Goal: Task Accomplishment & Management: Complete application form

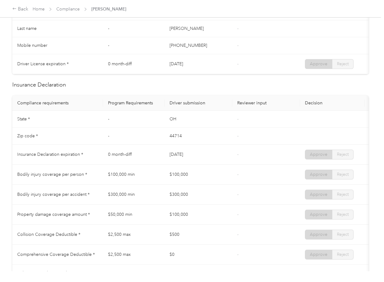
scroll to position [287, 0]
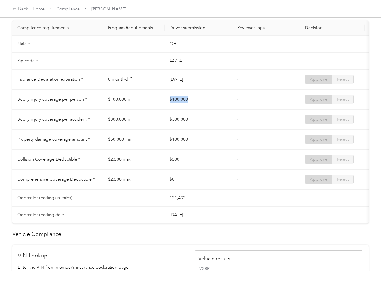
drag, startPoint x: 170, startPoint y: 101, endPoint x: 198, endPoint y: 107, distance: 28.8
click at [207, 100] on tr "Bodily injury coverage per person * $100,000 min $100,000 - Approve Reject" at bounding box center [229, 100] width 434 height 20
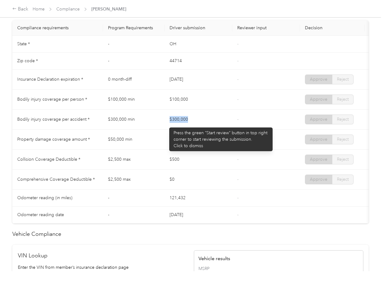
click at [211, 125] on td "$300,000" at bounding box center [199, 120] width 68 height 20
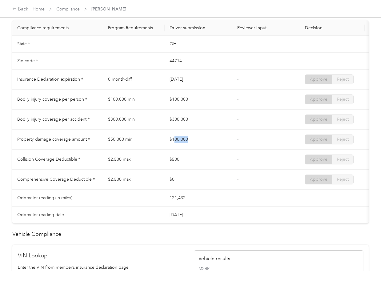
drag, startPoint x: 193, startPoint y: 148, endPoint x: 218, endPoint y: 148, distance: 24.9
click at [218, 148] on td "$100,000" at bounding box center [199, 140] width 68 height 20
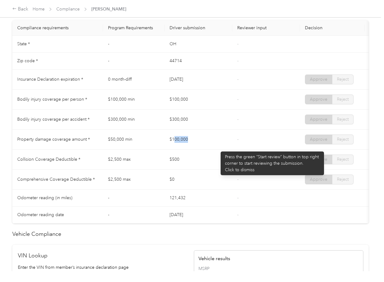
click at [218, 148] on td "$100,000" at bounding box center [199, 140] width 68 height 20
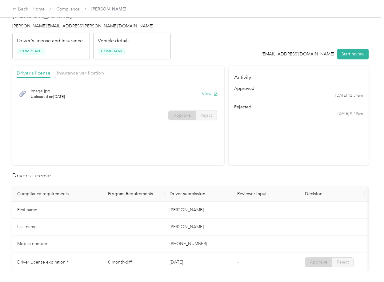
scroll to position [0, 0]
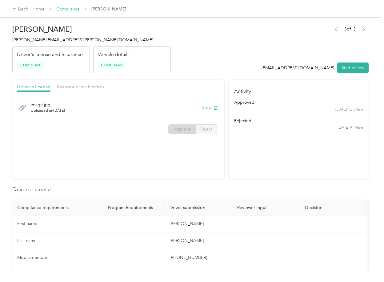
click at [68, 9] on link "Compliance" at bounding box center [67, 8] width 23 height 5
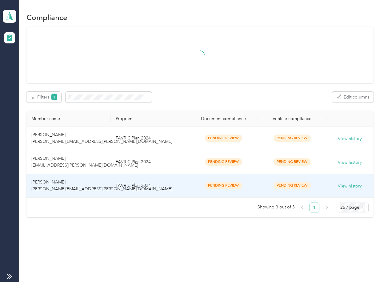
click at [103, 181] on td "[PERSON_NAME] [PERSON_NAME][EMAIL_ADDRESS][PERSON_NAME][DOMAIN_NAME]" at bounding box center [68, 186] width 84 height 24
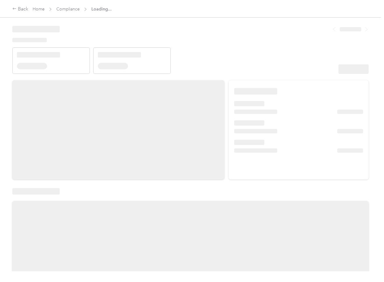
click at [170, 258] on div at bounding box center [190, 278] width 356 height 154
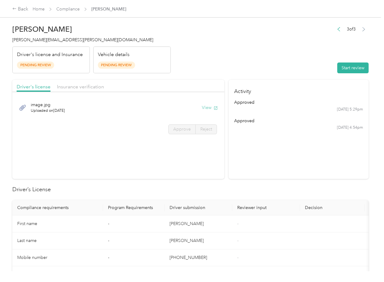
click at [208, 108] on button "View" at bounding box center [210, 107] width 16 height 6
click at [197, 85] on div "Driver's license Insurance verification" at bounding box center [118, 86] width 212 height 12
click at [81, 88] on span "Insurance verification" at bounding box center [80, 87] width 47 height 6
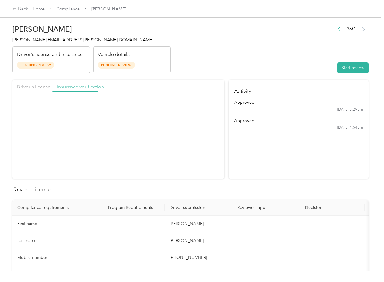
click at [71, 88] on span "Insurance verification" at bounding box center [80, 87] width 47 height 6
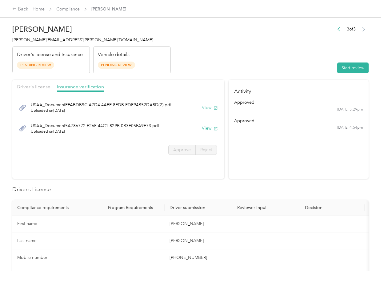
click at [211, 110] on button "View" at bounding box center [210, 107] width 16 height 6
click at [206, 125] on div "USAA_Document5A786772-E26F-44C1-829B-0B3F05FA9E73.pdf Uploaded on [DATE] View" at bounding box center [118, 128] width 203 height 21
click at [205, 130] on button "View" at bounding box center [210, 128] width 16 height 6
click at [245, 71] on header "[PERSON_NAME] [PERSON_NAME][EMAIL_ADDRESS][PERSON_NAME][DOMAIN_NAME] Driver's l…" at bounding box center [190, 48] width 356 height 52
drag, startPoint x: 343, startPoint y: 67, endPoint x: 338, endPoint y: 70, distance: 6.7
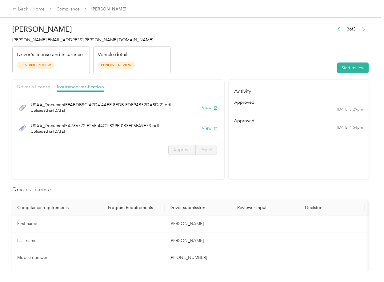
click at [343, 67] on button "Start review" at bounding box center [352, 67] width 31 height 11
click at [32, 86] on span "Driver's license" at bounding box center [34, 87] width 34 height 6
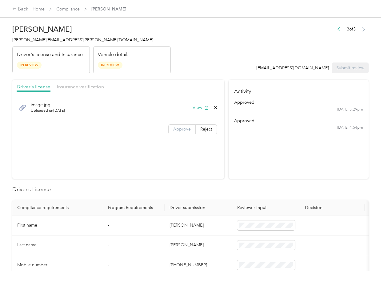
click at [179, 128] on span "Approve" at bounding box center [182, 128] width 18 height 5
click at [84, 86] on span "Insurance verification" at bounding box center [80, 87] width 47 height 6
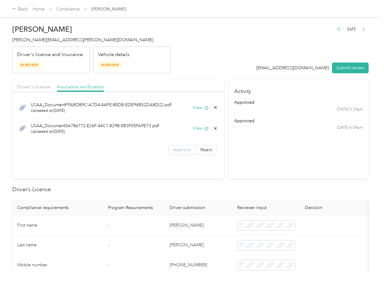
click at [176, 150] on span "Approve" at bounding box center [182, 149] width 18 height 5
click at [229, 172] on section "Activity approved [DATE] 5:29pm approved [DATE] 4:54pm" at bounding box center [299, 129] width 140 height 99
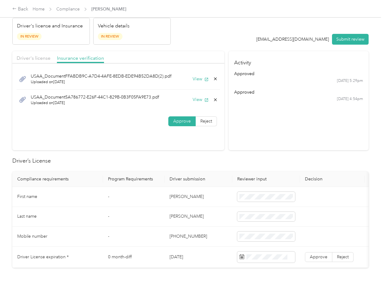
scroll to position [41, 0]
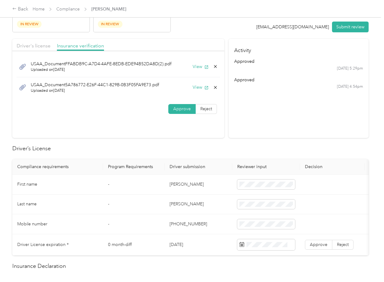
click at [166, 173] on th "Driver submission" at bounding box center [199, 166] width 68 height 15
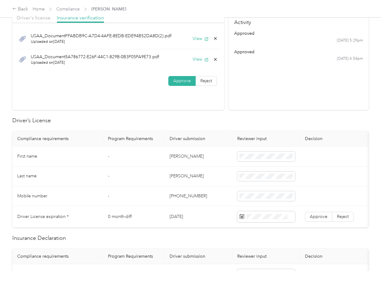
scroll to position [123, 0]
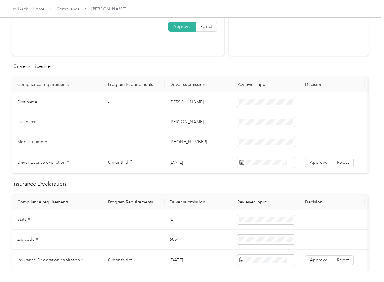
drag, startPoint x: 198, startPoint y: 155, endPoint x: 120, endPoint y: 120, distance: 85.8
click at [184, 166] on td "[DATE]" at bounding box center [199, 162] width 68 height 21
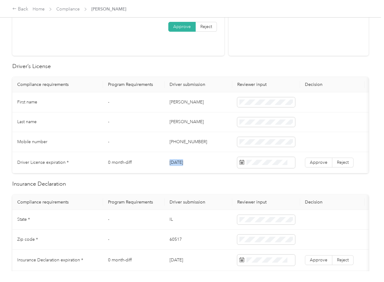
copy td "[DATE]"
click at [314, 163] on span "Approve" at bounding box center [319, 162] width 18 height 5
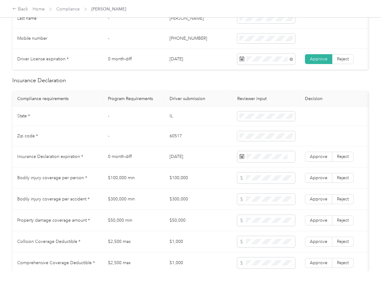
scroll to position [246, 0]
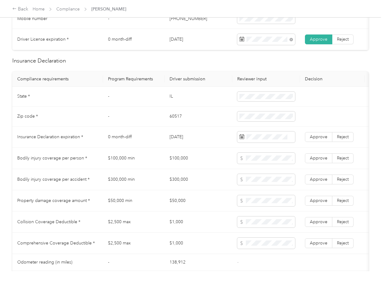
click at [170, 105] on td "IL" at bounding box center [199, 97] width 68 height 20
copy td "IL"
click at [236, 104] on td at bounding box center [266, 97] width 68 height 20
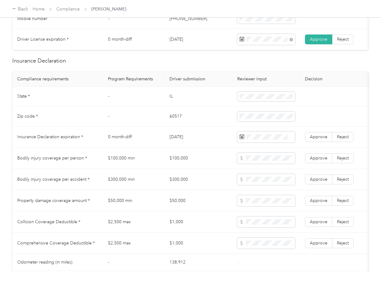
click at [174, 123] on td "60517" at bounding box center [199, 116] width 68 height 20
copy td "60517"
click at [263, 121] on span at bounding box center [266, 116] width 58 height 10
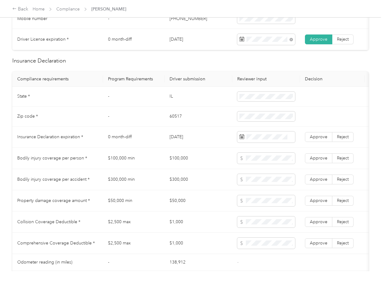
click at [189, 181] on td "$300,000" at bounding box center [199, 179] width 68 height 21
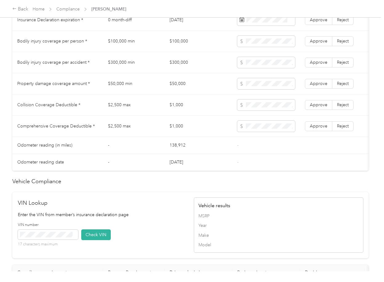
scroll to position [559, 0]
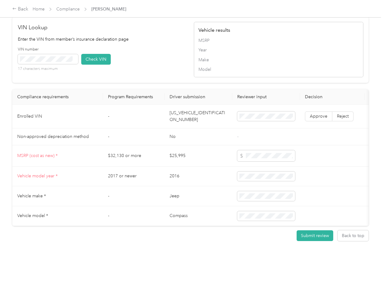
click at [189, 105] on td "[US_VEHICLE_IDENTIFICATION_NUMBER]" at bounding box center [199, 117] width 68 height 24
copy td "[US_VEHICLE_IDENTIFICATION_NUMBER]"
click at [67, 54] on span at bounding box center [48, 59] width 60 height 10
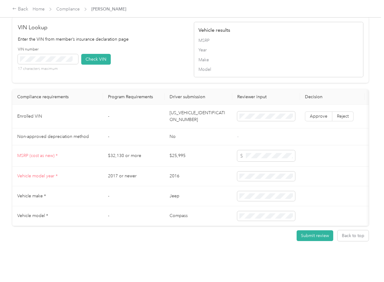
drag, startPoint x: 103, startPoint y: 49, endPoint x: 136, endPoint y: 75, distance: 42.3
click at [103, 54] on button "Check VIN" at bounding box center [96, 59] width 30 height 11
click at [317, 111] on label "Approve" at bounding box center [318, 116] width 27 height 10
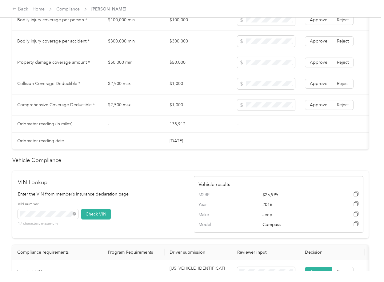
scroll to position [313, 0]
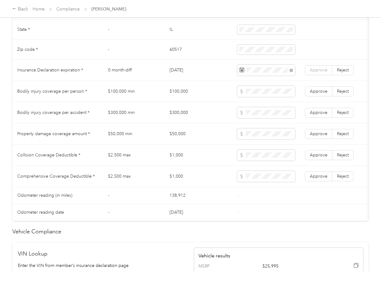
click at [321, 73] on span "Approve" at bounding box center [319, 69] width 18 height 5
click at [175, 98] on td "$100,000" at bounding box center [199, 91] width 68 height 21
copy td "$100,000"
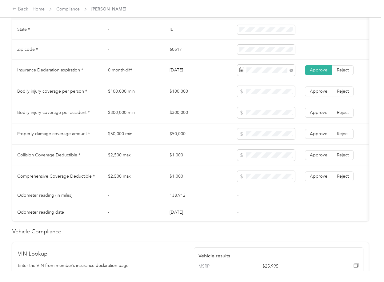
click at [180, 120] on td "$300,000" at bounding box center [199, 112] width 68 height 21
copy td "$300,000"
click at [178, 143] on td "$50,000" at bounding box center [199, 133] width 68 height 21
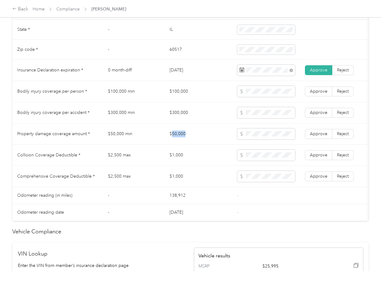
click at [178, 143] on td "$50,000" at bounding box center [199, 133] width 68 height 21
copy td "$50,000"
click at [238, 166] on td at bounding box center [266, 155] width 68 height 21
click at [179, 182] on td "$1,000" at bounding box center [199, 176] width 68 height 21
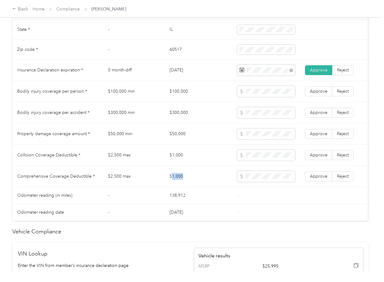
click at [179, 182] on td "$1,000" at bounding box center [199, 176] width 68 height 21
copy td "$1,000"
click at [316, 179] on span "Approve" at bounding box center [319, 176] width 18 height 5
click at [321, 158] on span "Approve" at bounding box center [319, 154] width 18 height 5
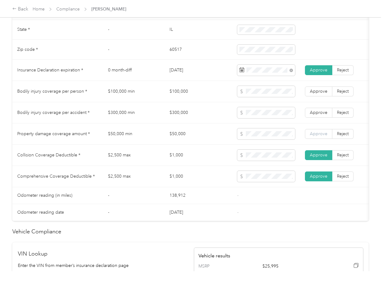
click at [321, 136] on span "Approve" at bounding box center [319, 133] width 18 height 5
drag, startPoint x: 323, startPoint y: 117, endPoint x: 324, endPoint y: 101, distance: 16.0
click at [323, 115] on span "Approve" at bounding box center [319, 112] width 18 height 5
click at [323, 94] on span "Approve" at bounding box center [319, 91] width 18 height 5
click at [156, 136] on td "$50,000 min" at bounding box center [134, 133] width 62 height 21
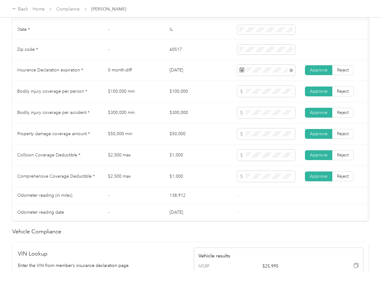
click at [118, 116] on td "$300,000 min" at bounding box center [134, 112] width 62 height 21
click at [129, 94] on td "$100,000 min" at bounding box center [134, 91] width 62 height 21
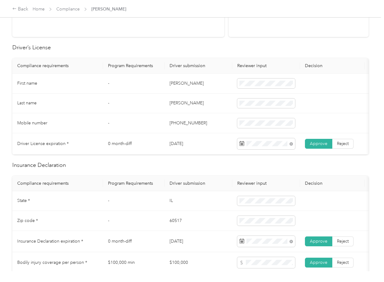
scroll to position [0, 0]
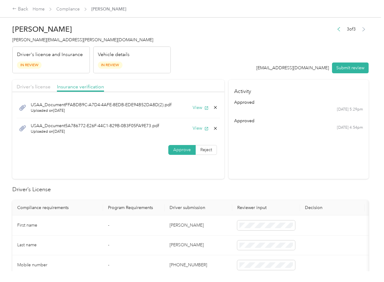
click at [214, 127] on icon at bounding box center [215, 128] width 3 height 3
click at [200, 130] on button "Yes" at bounding box center [198, 133] width 12 height 10
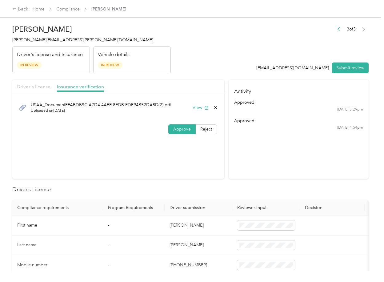
click at [28, 88] on span "Driver's license" at bounding box center [34, 87] width 34 height 6
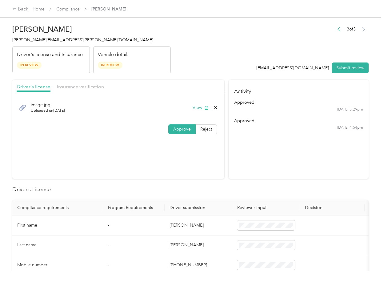
click at [332, 68] on button "Submit review" at bounding box center [350, 67] width 37 height 11
click at [42, 42] on h4 "[PERSON_NAME][EMAIL_ADDRESS][PERSON_NAME][DOMAIN_NAME]" at bounding box center [91, 40] width 158 height 6
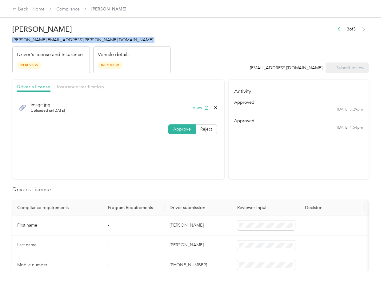
click at [42, 42] on h4 "[PERSON_NAME][EMAIL_ADDRESS][PERSON_NAME][DOMAIN_NAME]" at bounding box center [91, 40] width 158 height 6
copy span "[PERSON_NAME][EMAIL_ADDRESS][PERSON_NAME][DOMAIN_NAME]"
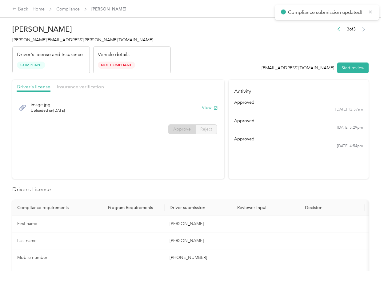
click at [263, 62] on header "[PERSON_NAME] [PERSON_NAME][EMAIL_ADDRESS][PERSON_NAME][DOMAIN_NAME] Driver's l…" at bounding box center [190, 48] width 356 height 52
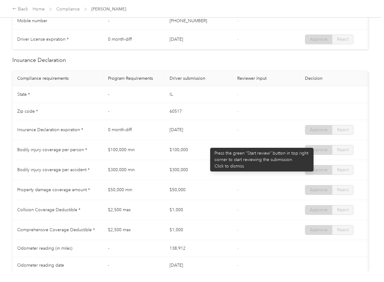
scroll to position [287, 0]
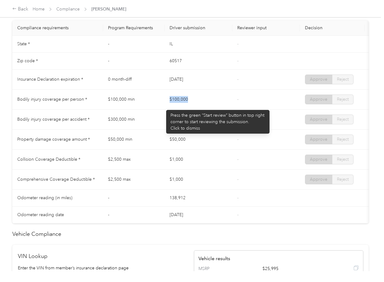
drag, startPoint x: 174, startPoint y: 106, endPoint x: 220, endPoint y: 106, distance: 45.5
click at [220, 106] on tr "Bodily injury coverage per person * $100,000 min $100,000 - Approve Reject" at bounding box center [229, 100] width 434 height 20
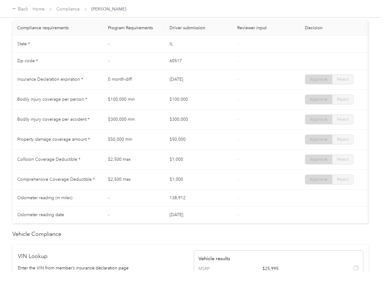
click at [205, 118] on td "$300,000" at bounding box center [199, 120] width 68 height 20
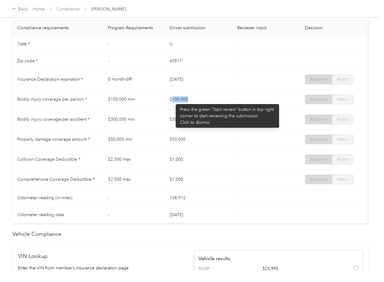
drag, startPoint x: 173, startPoint y: 101, endPoint x: 212, endPoint y: 101, distance: 39.4
click at [212, 101] on td "$100,000" at bounding box center [199, 100] width 68 height 20
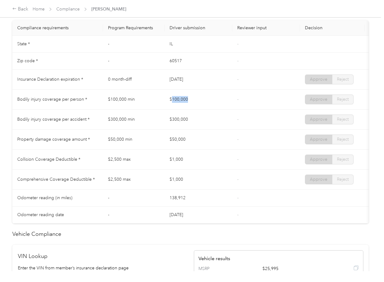
click at [192, 110] on td "$100,000" at bounding box center [199, 100] width 68 height 20
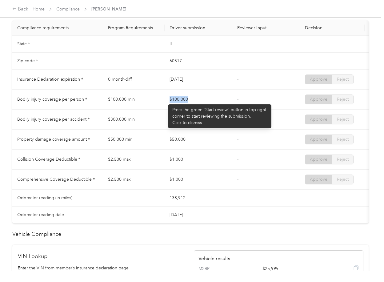
drag, startPoint x: 165, startPoint y: 101, endPoint x: 207, endPoint y: 106, distance: 42.1
click at [207, 106] on tr "Bodily injury coverage per person * $100,000 min $100,000 - Approve Reject" at bounding box center [229, 100] width 434 height 20
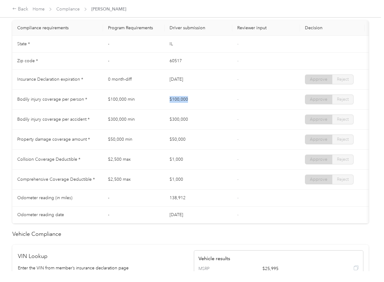
click at [201, 110] on td "$100,000" at bounding box center [199, 100] width 68 height 20
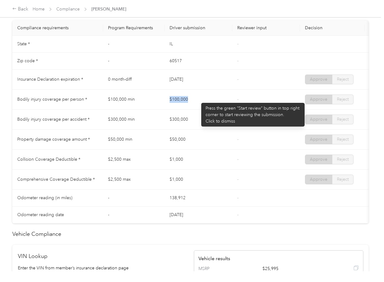
drag, startPoint x: 162, startPoint y: 101, endPoint x: 198, endPoint y: 100, distance: 36.3
click at [198, 100] on tr "Bodily injury coverage per person * $100,000 min $100,000 - Approve Reject" at bounding box center [229, 100] width 434 height 20
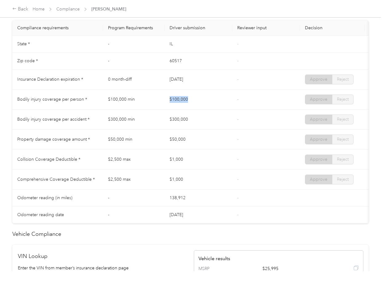
click at [199, 100] on td "$100,000" at bounding box center [199, 100] width 68 height 20
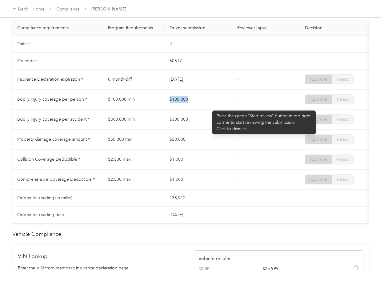
drag, startPoint x: 167, startPoint y: 105, endPoint x: 210, endPoint y: 107, distance: 42.2
click at [210, 107] on td "$100,000" at bounding box center [199, 100] width 68 height 20
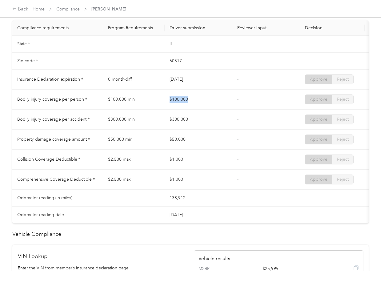
drag, startPoint x: 189, startPoint y: 108, endPoint x: 168, endPoint y: 104, distance: 21.0
click at [189, 108] on td "$100,000" at bounding box center [199, 100] width 68 height 20
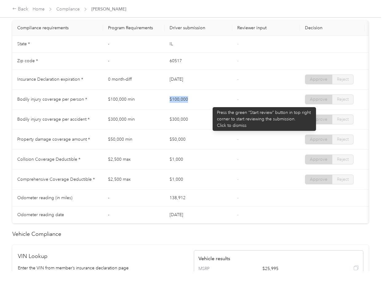
click at [204, 110] on td "$100,000" at bounding box center [199, 100] width 68 height 20
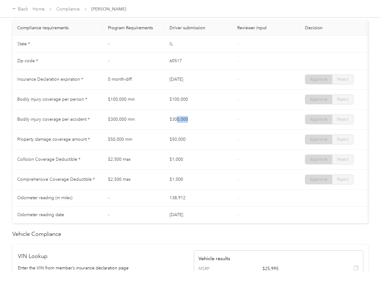
drag, startPoint x: 178, startPoint y: 126, endPoint x: 207, endPoint y: 127, distance: 28.9
click at [207, 127] on td "$300,000" at bounding box center [199, 120] width 68 height 20
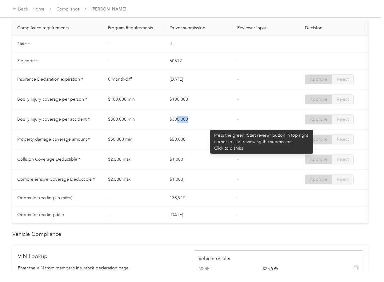
click at [207, 127] on td "$300,000" at bounding box center [199, 120] width 68 height 20
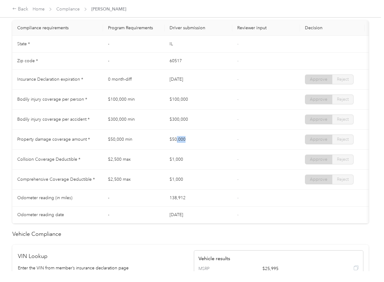
drag, startPoint x: 178, startPoint y: 142, endPoint x: 214, endPoint y: 142, distance: 36.3
click at [214, 142] on td "$50,000" at bounding box center [199, 140] width 68 height 20
click at [218, 146] on td "$50,000" at bounding box center [199, 140] width 68 height 20
drag, startPoint x: 174, startPoint y: 167, endPoint x: 178, endPoint y: 177, distance: 10.5
click at [199, 169] on td "$1,000" at bounding box center [199, 160] width 68 height 20
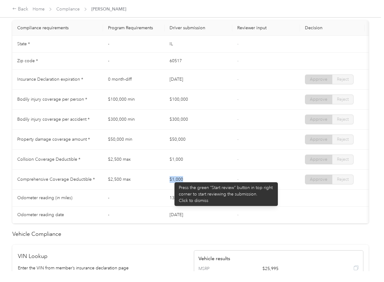
drag, startPoint x: 191, startPoint y: 182, endPoint x: 236, endPoint y: 182, distance: 45.2
click at [233, 182] on tr "Comprehensive Coverage Deductible * $2,500 max $1,000 - Approve Reject" at bounding box center [229, 180] width 434 height 20
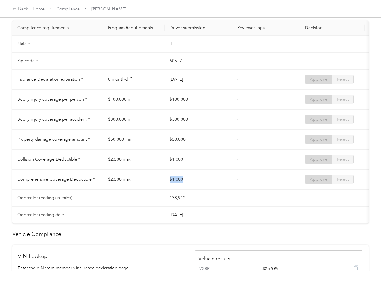
click at [237, 182] on td "-" at bounding box center [266, 180] width 68 height 20
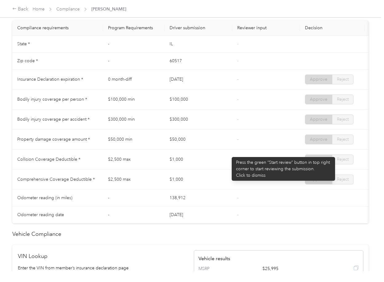
click at [229, 150] on td "$50,000" at bounding box center [199, 140] width 68 height 20
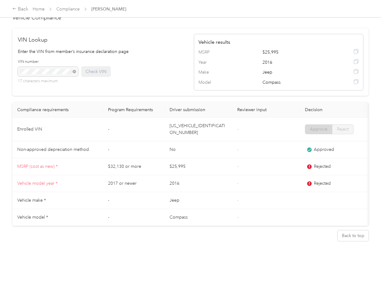
scroll to position [524, 0]
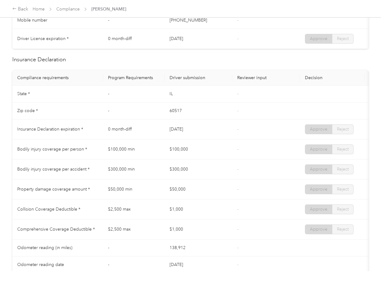
click at [217, 136] on td "[DATE]" at bounding box center [199, 129] width 68 height 20
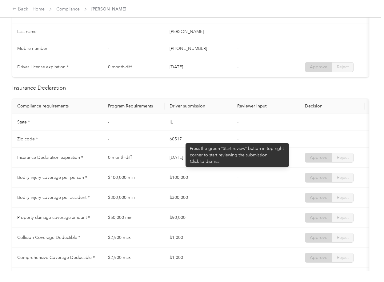
scroll to position [0, 0]
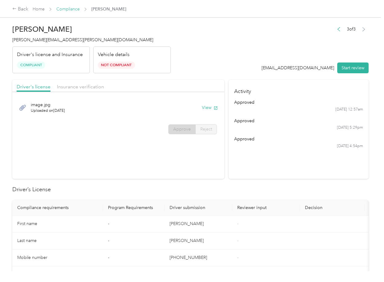
click at [67, 9] on link "Compliance" at bounding box center [67, 8] width 23 height 5
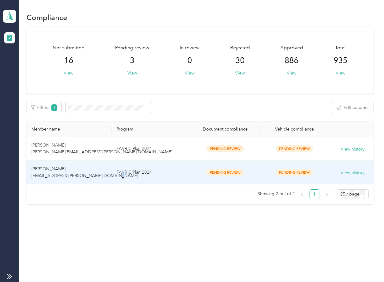
click at [94, 178] on span "[PERSON_NAME] [EMAIL_ADDRESS][PERSON_NAME][DOMAIN_NAME]" at bounding box center [84, 172] width 107 height 12
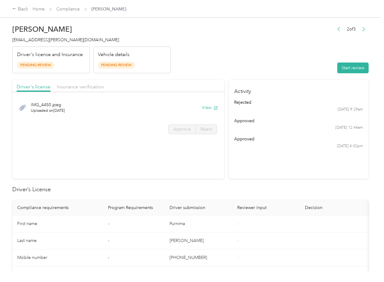
click at [249, 170] on section "Activity rejected [DATE] 9:29am approved [DATE] 12:44am approved [DATE] 4:02pm" at bounding box center [299, 129] width 140 height 99
click at [203, 107] on button "View" at bounding box center [210, 107] width 16 height 6
click at [172, 88] on div "Driver's license Insurance verification" at bounding box center [118, 86] width 212 height 12
click at [79, 81] on div "Driver's license Insurance verification" at bounding box center [118, 86] width 212 height 12
click at [75, 86] on span "Insurance verification" at bounding box center [80, 87] width 47 height 6
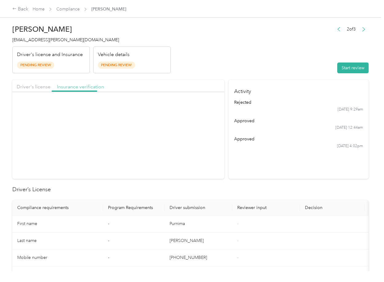
click at [84, 86] on span "Insurance verification" at bounding box center [80, 87] width 47 height 6
click at [210, 109] on button "View" at bounding box center [210, 107] width 16 height 6
drag, startPoint x: 286, startPoint y: 69, endPoint x: 336, endPoint y: 67, distance: 50.2
click at [287, 68] on header "[PERSON_NAME] [EMAIL_ADDRESS][PERSON_NAME][DOMAIN_NAME] Driver's license and In…" at bounding box center [190, 48] width 356 height 52
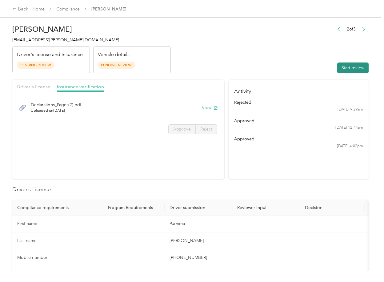
click at [340, 66] on button "Start review" at bounding box center [352, 67] width 31 height 11
click at [31, 86] on span "Driver's license" at bounding box center [34, 87] width 34 height 6
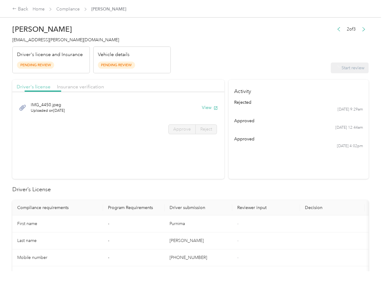
click at [31, 86] on span "Driver's license" at bounding box center [34, 87] width 34 height 6
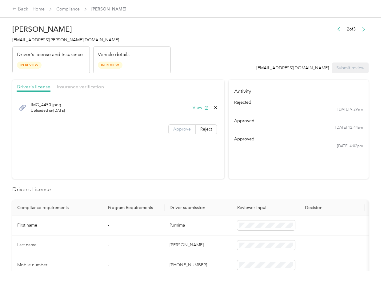
click at [182, 127] on span "Approve" at bounding box center [182, 128] width 18 height 5
drag, startPoint x: 179, startPoint y: 129, endPoint x: 122, endPoint y: 107, distance: 61.1
click at [177, 129] on span "Approve" at bounding box center [182, 128] width 18 height 5
click at [90, 87] on span "Insurance verification" at bounding box center [80, 87] width 47 height 6
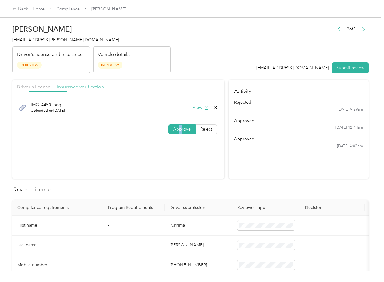
click at [82, 87] on span "Insurance verification" at bounding box center [80, 87] width 47 height 6
click at [182, 130] on span "Approve" at bounding box center [182, 128] width 18 height 5
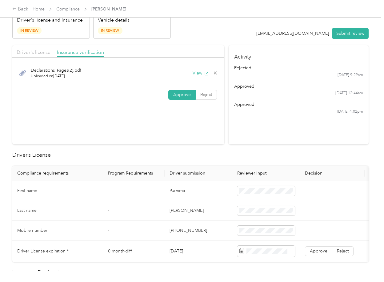
scroll to position [82, 0]
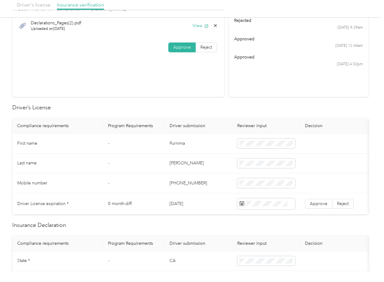
click at [179, 147] on td "Purnima" at bounding box center [199, 144] width 68 height 20
copy td "Purnima"
click at [178, 204] on td "[DATE]" at bounding box center [199, 203] width 68 height 21
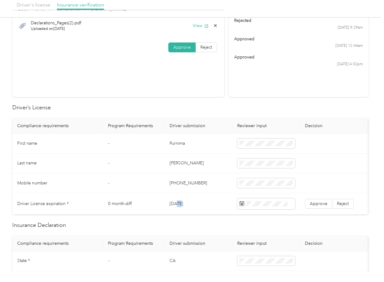
click at [178, 204] on td "[DATE]" at bounding box center [199, 203] width 68 height 21
drag, startPoint x: 191, startPoint y: 119, endPoint x: 323, endPoint y: 220, distance: 166.3
click at [191, 119] on th "Driver submission" at bounding box center [199, 125] width 68 height 15
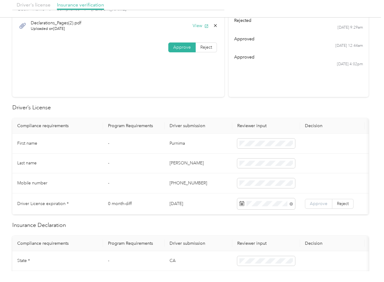
click at [316, 204] on span "Approve" at bounding box center [319, 203] width 18 height 5
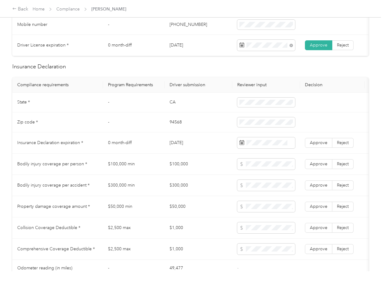
scroll to position [246, 0]
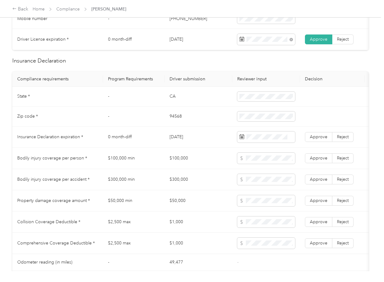
click at [177, 104] on td "CA" at bounding box center [199, 97] width 68 height 20
click at [176, 104] on td "CA" at bounding box center [199, 97] width 68 height 20
click at [175, 122] on td "94568" at bounding box center [199, 116] width 68 height 20
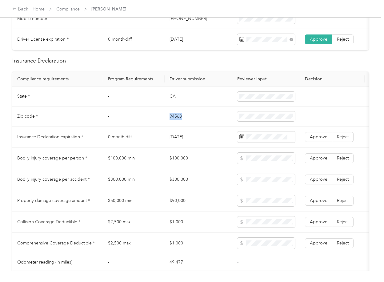
click at [175, 122] on td "94568" at bounding box center [199, 116] width 68 height 20
click at [322, 139] on span "Approve" at bounding box center [319, 136] width 18 height 5
click at [176, 159] on td "$100,000" at bounding box center [199, 158] width 68 height 21
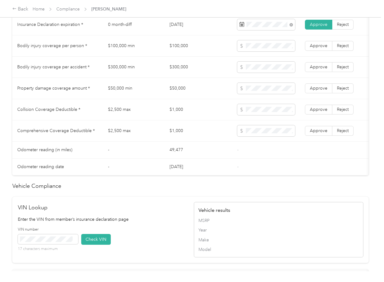
scroll to position [533, 0]
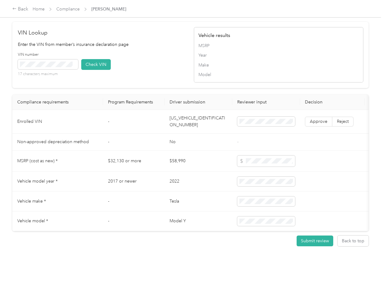
click at [182, 128] on td "[US_VEHICLE_IDENTIFICATION_NUMBER]" at bounding box center [199, 122] width 68 height 24
click at [74, 66] on icon at bounding box center [74, 64] width 3 height 3
click at [105, 70] on button "Check VIN" at bounding box center [96, 64] width 30 height 11
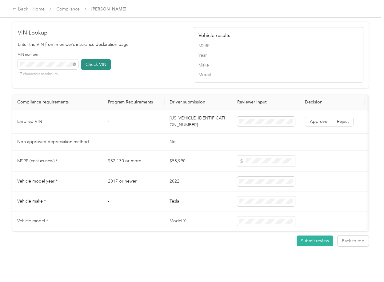
click at [96, 70] on button "Check VIN" at bounding box center [96, 64] width 30 height 11
click at [318, 124] on span "Approve" at bounding box center [319, 121] width 18 height 5
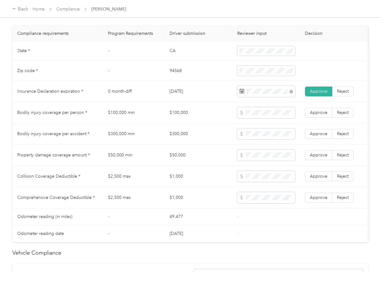
scroll to position [287, 0]
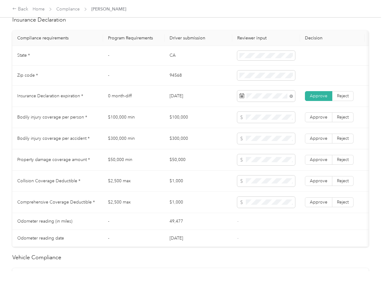
click at [181, 123] on td "$100,000" at bounding box center [199, 117] width 68 height 21
click at [186, 148] on td "$300,000" at bounding box center [199, 138] width 68 height 21
click at [185, 148] on td "$300,000" at bounding box center [199, 138] width 68 height 21
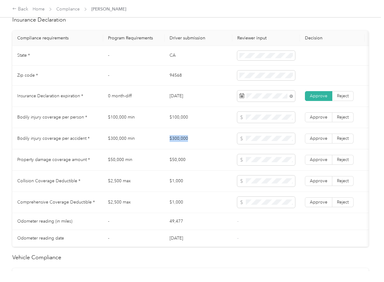
click at [185, 148] on td "$300,000" at bounding box center [199, 138] width 68 height 21
click at [174, 165] on td "$50,000" at bounding box center [199, 159] width 68 height 21
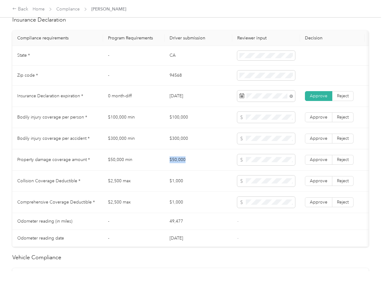
click at [174, 165] on td "$50,000" at bounding box center [199, 159] width 68 height 21
click at [317, 162] on span "Approve" at bounding box center [319, 159] width 18 height 5
click at [318, 143] on label "Approve" at bounding box center [318, 139] width 27 height 10
click at [317, 120] on span "Approve" at bounding box center [319, 116] width 18 height 5
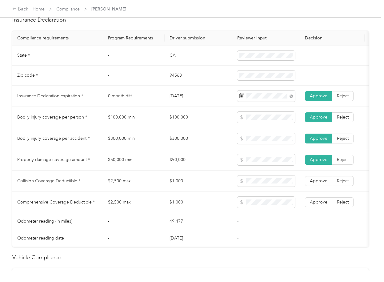
click at [175, 184] on td "$1,000" at bounding box center [199, 180] width 68 height 21
click at [318, 183] on span "Approve" at bounding box center [319, 180] width 18 height 5
click at [319, 205] on span "Approve" at bounding box center [319, 201] width 18 height 5
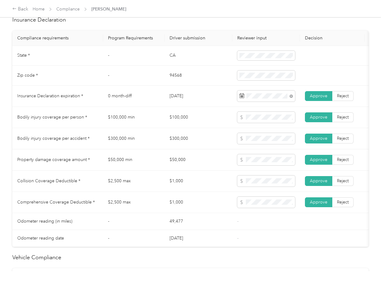
click at [176, 202] on td "$1,000" at bounding box center [199, 202] width 68 height 21
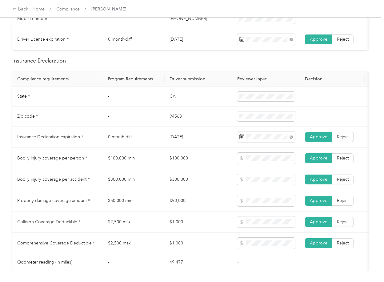
click at [180, 175] on td "$300,000" at bounding box center [199, 179] width 68 height 21
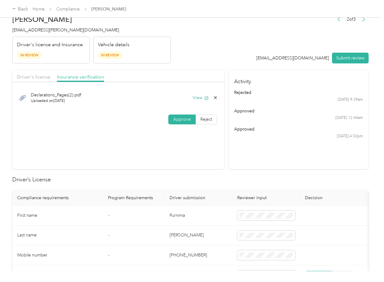
scroll to position [0, 0]
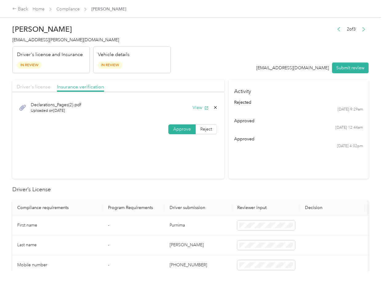
click at [38, 86] on span "Driver's license" at bounding box center [34, 87] width 34 height 6
drag, startPoint x: 345, startPoint y: 68, endPoint x: 323, endPoint y: 68, distance: 21.8
click at [345, 68] on button "Submit review" at bounding box center [350, 67] width 37 height 11
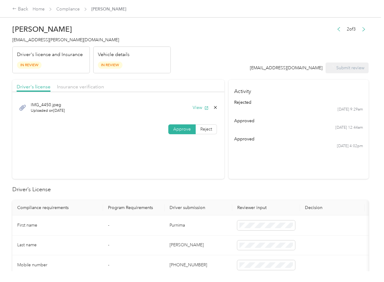
click at [55, 42] on span "[EMAIL_ADDRESS][PERSON_NAME][DOMAIN_NAME]" at bounding box center [65, 39] width 107 height 5
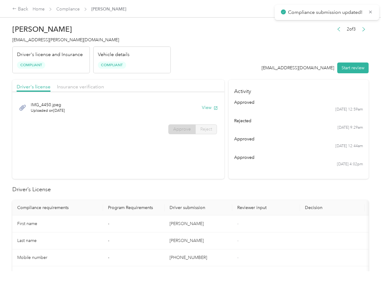
click at [245, 201] on th "Reviewer input" at bounding box center [266, 207] width 68 height 15
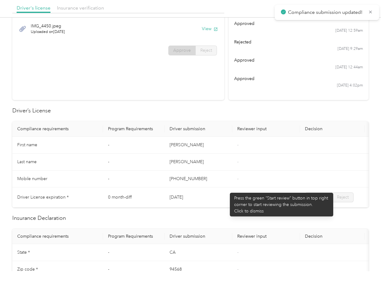
scroll to position [246, 0]
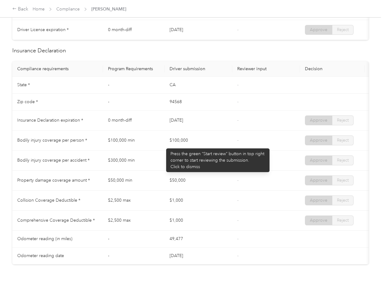
drag, startPoint x: 163, startPoint y: 145, endPoint x: 187, endPoint y: 146, distance: 24.3
click at [184, 144] on tr "Bodily injury coverage per person * $100,000 min $100,000 - Approve Reject" at bounding box center [229, 140] width 434 height 20
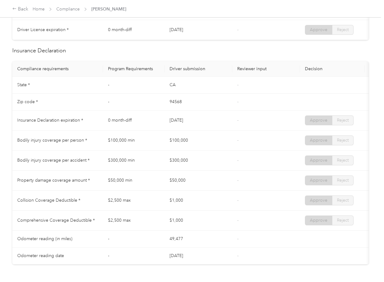
drag, startPoint x: 166, startPoint y: 162, endPoint x: 194, endPoint y: 168, distance: 29.0
click at [194, 165] on td "$300,000" at bounding box center [199, 160] width 68 height 20
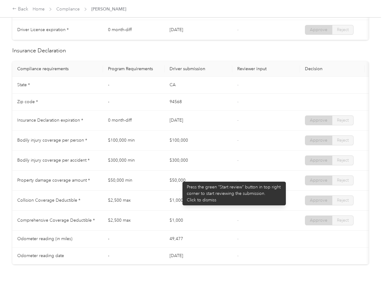
drag, startPoint x: 162, startPoint y: 182, endPoint x: 217, endPoint y: 183, distance: 54.2
click at [194, 182] on tr "Property damage coverage amount * $50,000 min $50,000 - Approve Reject" at bounding box center [229, 180] width 434 height 20
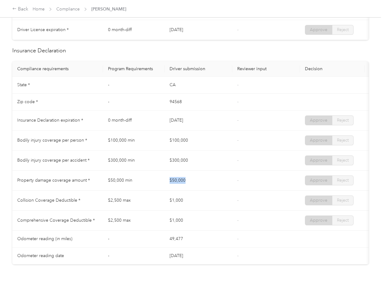
click at [218, 183] on td "$50,000" at bounding box center [199, 180] width 68 height 20
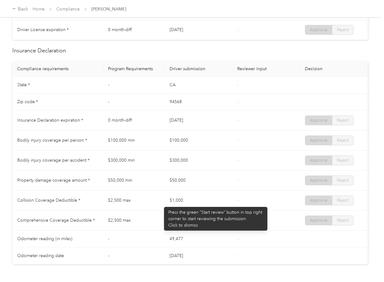
drag, startPoint x: 161, startPoint y: 204, endPoint x: 186, endPoint y: 204, distance: 25.2
click at [185, 203] on tr "Collision Coverage Deductible * $2,500 max $1,000 - Approve Reject" at bounding box center [229, 200] width 434 height 20
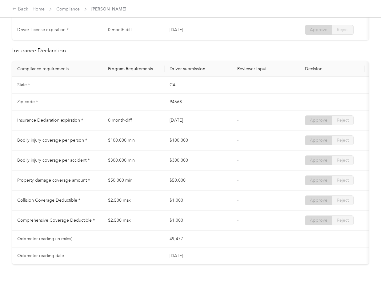
drag, startPoint x: 161, startPoint y: 224, endPoint x: 231, endPoint y: 222, distance: 70.2
click at [204, 226] on tr "Comprehensive Coverage Deductible * $2,500 max $1,000 - Approve Reject" at bounding box center [229, 220] width 434 height 20
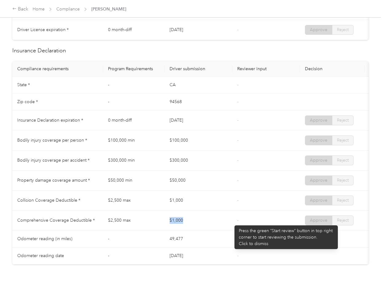
click at [231, 220] on td "$1,000" at bounding box center [199, 220] width 68 height 20
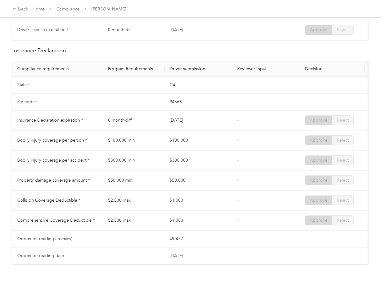
click at [219, 204] on td "$1,000" at bounding box center [199, 200] width 68 height 20
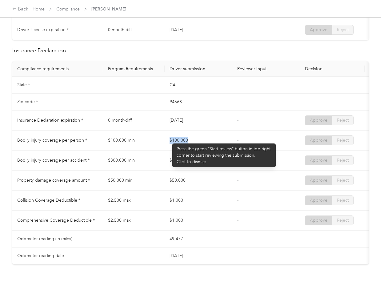
drag, startPoint x: 169, startPoint y: 140, endPoint x: 199, endPoint y: 143, distance: 30.3
click at [199, 143] on td "$100,000" at bounding box center [199, 140] width 68 height 20
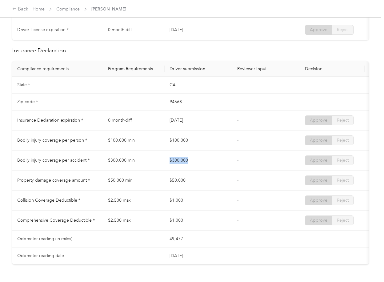
drag, startPoint x: 195, startPoint y: 166, endPoint x: 202, endPoint y: 167, distance: 7.4
click at [201, 167] on td "$300,000" at bounding box center [199, 160] width 68 height 20
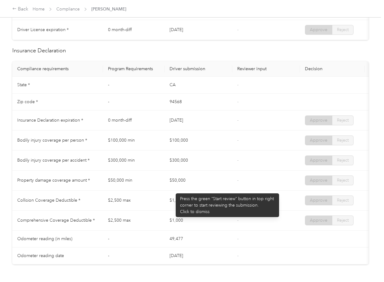
drag, startPoint x: 173, startPoint y: 190, endPoint x: 228, endPoint y: 190, distance: 55.4
click at [197, 190] on td "$50,000" at bounding box center [199, 180] width 68 height 20
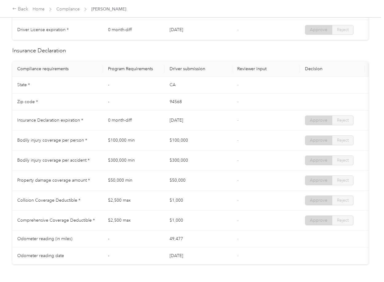
click at [232, 190] on td "-" at bounding box center [266, 180] width 68 height 20
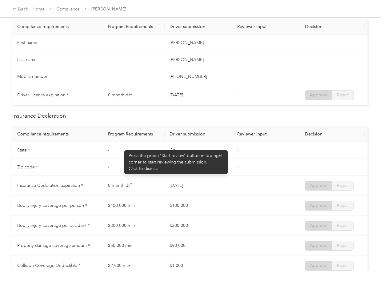
scroll to position [0, 0]
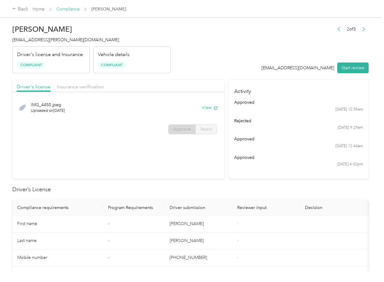
click at [65, 8] on link "Compliance" at bounding box center [67, 8] width 23 height 5
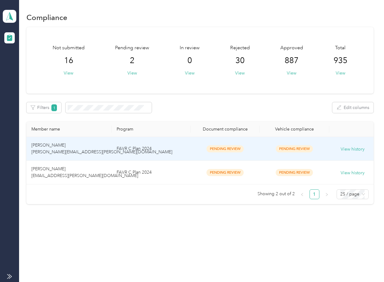
click at [104, 151] on td "[PERSON_NAME] [PERSON_NAME][EMAIL_ADDRESS][PERSON_NAME][DOMAIN_NAME]" at bounding box center [68, 149] width 85 height 24
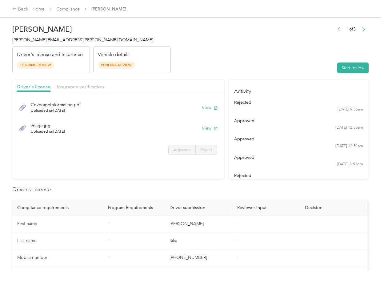
drag, startPoint x: 270, startPoint y: 177, endPoint x: 258, endPoint y: 152, distance: 27.5
click at [270, 177] on div "rejected" at bounding box center [298, 175] width 129 height 6
click at [206, 108] on button "View" at bounding box center [210, 107] width 16 height 6
drag, startPoint x: 204, startPoint y: 129, endPoint x: 198, endPoint y: 112, distance: 17.7
click at [204, 129] on button "View" at bounding box center [210, 128] width 16 height 6
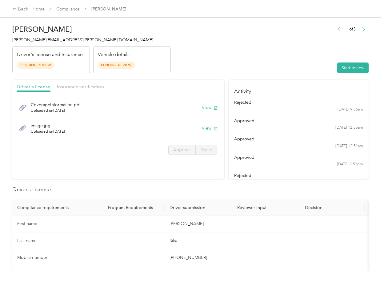
click at [189, 89] on div "Driver's license Insurance verification" at bounding box center [118, 86] width 212 height 12
click at [91, 89] on span "Insurance verification" at bounding box center [80, 87] width 47 height 6
click at [81, 86] on span "Insurance verification" at bounding box center [80, 87] width 47 height 6
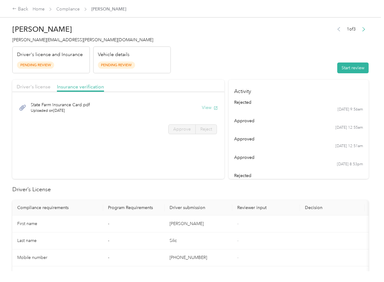
click at [210, 108] on button "View" at bounding box center [210, 107] width 16 height 6
click at [340, 70] on button "Start review" at bounding box center [352, 67] width 31 height 11
click at [35, 91] on div "Driver's license Insurance verification" at bounding box center [118, 86] width 212 height 12
click at [32, 86] on span "Driver's license" at bounding box center [34, 87] width 34 height 6
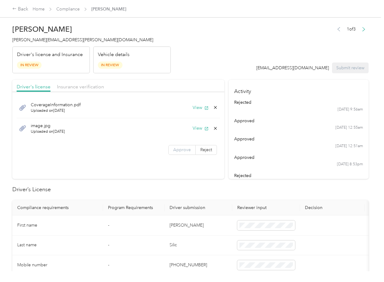
click at [175, 149] on span "Approve" at bounding box center [182, 149] width 18 height 5
click at [76, 88] on span "Insurance verification" at bounding box center [80, 87] width 47 height 6
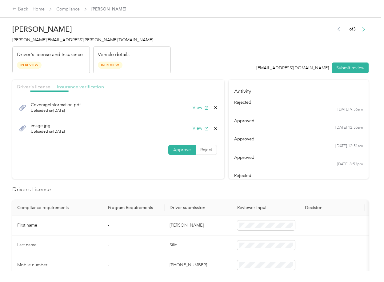
click at [76, 88] on span "Insurance verification" at bounding box center [80, 87] width 47 height 6
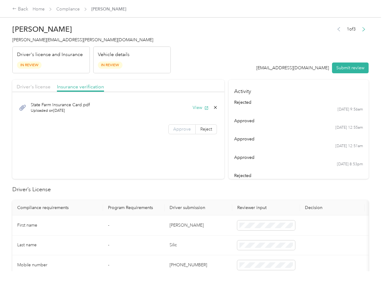
click at [182, 130] on span "Approve" at bounding box center [182, 128] width 18 height 5
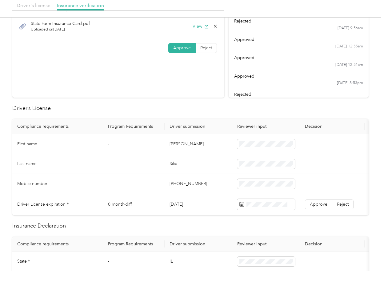
scroll to position [82, 0]
click at [182, 144] on td "[PERSON_NAME]" at bounding box center [199, 144] width 68 height 20
click at [252, 147] on span at bounding box center [266, 143] width 58 height 10
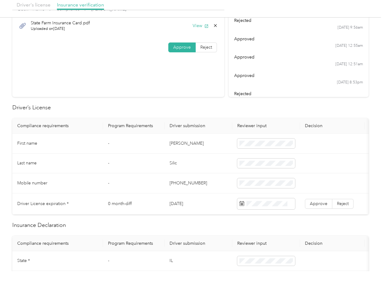
click at [176, 202] on td "[DATE]" at bounding box center [199, 203] width 68 height 21
click at [225, 105] on h2 "Driver’s License" at bounding box center [190, 107] width 356 height 8
drag, startPoint x: 317, startPoint y: 202, endPoint x: 279, endPoint y: 235, distance: 50.6
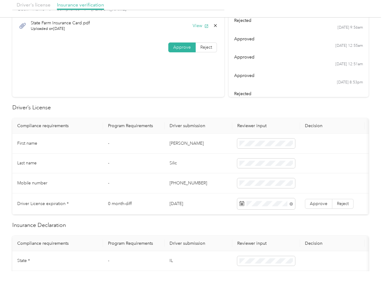
click at [316, 202] on span "Approve" at bounding box center [319, 203] width 18 height 5
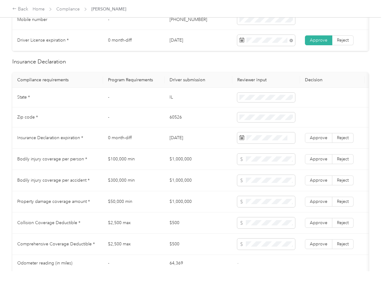
scroll to position [246, 0]
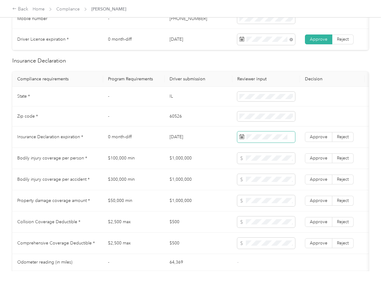
click at [273, 142] on span at bounding box center [266, 136] width 58 height 11
click at [190, 140] on td "[DATE]" at bounding box center [199, 136] width 68 height 21
click at [321, 139] on span "Approve" at bounding box center [319, 136] width 18 height 5
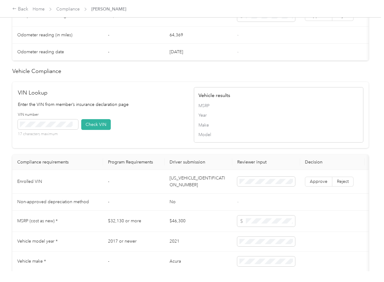
scroll to position [492, 0]
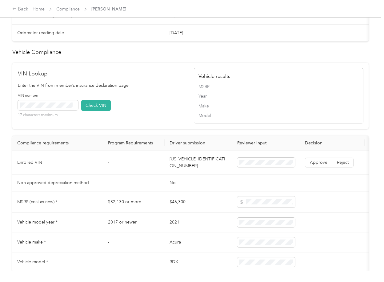
click at [189, 170] on td "[US_VEHICLE_IDENTIFICATION_NUMBER]" at bounding box center [199, 163] width 68 height 24
click at [73, 110] on span at bounding box center [48, 105] width 60 height 10
click at [105, 111] on button "Check VIN" at bounding box center [96, 105] width 30 height 11
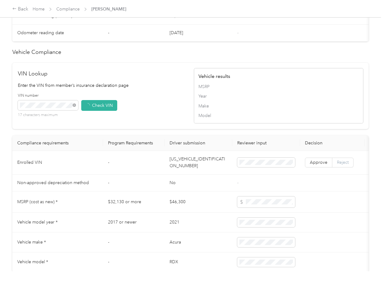
click at [332, 167] on label "Reject" at bounding box center [342, 163] width 21 height 10
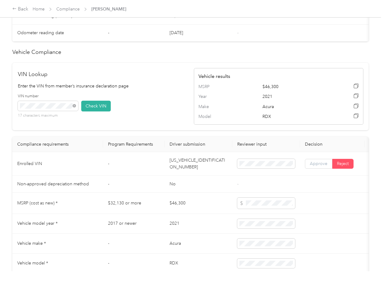
click at [322, 166] on span "Approve" at bounding box center [319, 163] width 18 height 5
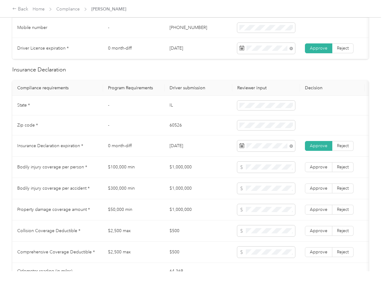
scroll to position [205, 0]
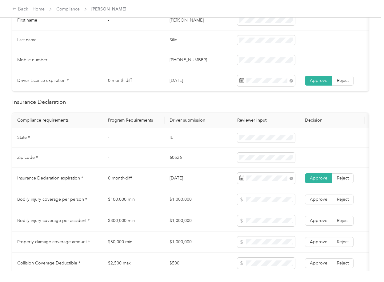
click at [175, 146] on td "IL" at bounding box center [199, 138] width 68 height 20
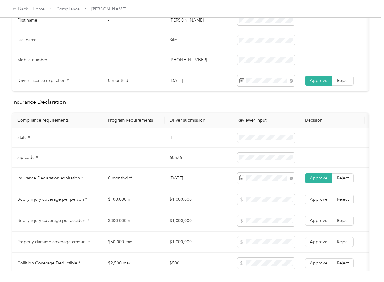
click at [178, 164] on td "60526" at bounding box center [199, 158] width 68 height 20
click at [218, 189] on td "[DATE]" at bounding box center [199, 178] width 68 height 21
click at [176, 160] on td "60526" at bounding box center [199, 158] width 68 height 20
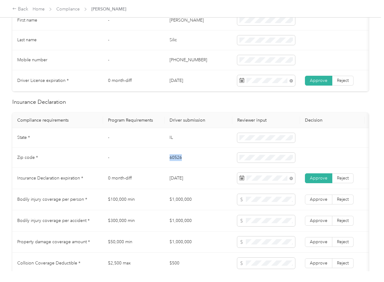
click at [176, 160] on td "60526" at bounding box center [199, 158] width 68 height 20
click at [161, 159] on td "-" at bounding box center [134, 158] width 62 height 20
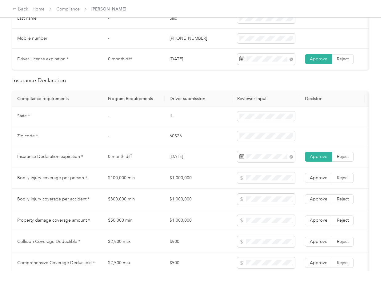
scroll to position [246, 0]
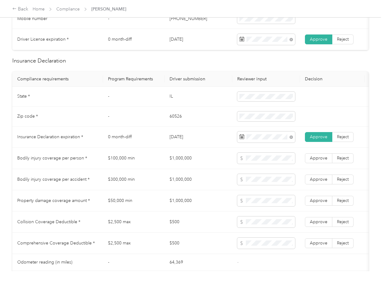
click at [121, 160] on td "$100,000 min" at bounding box center [134, 158] width 62 height 21
click at [205, 185] on tr "Bodily injury coverage per accident * $300,000 min $1,000,000 Approve Reject" at bounding box center [229, 179] width 434 height 21
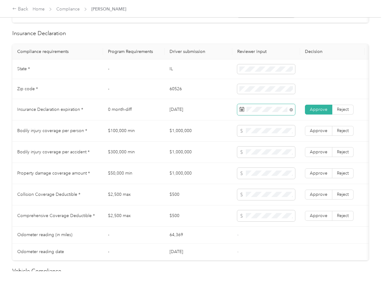
scroll to position [328, 0]
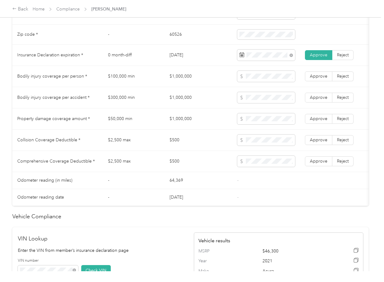
click at [172, 147] on td "$500" at bounding box center [199, 140] width 68 height 21
click at [323, 164] on span "Approve" at bounding box center [319, 160] width 18 height 5
click at [322, 142] on span "Approve" at bounding box center [319, 139] width 18 height 5
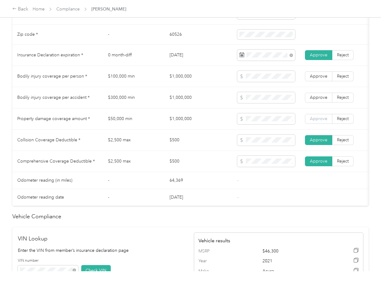
click at [322, 121] on span "Approve" at bounding box center [319, 118] width 18 height 5
click at [320, 100] on span "Approve" at bounding box center [319, 97] width 18 height 5
click at [319, 79] on span "Approve" at bounding box center [319, 76] width 18 height 5
click at [115, 108] on td "$300,000 min" at bounding box center [134, 97] width 62 height 21
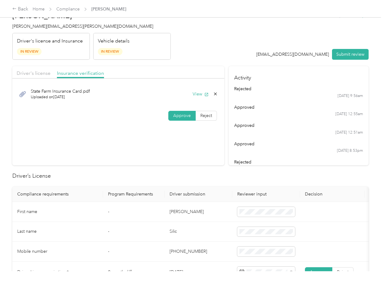
scroll to position [0, 0]
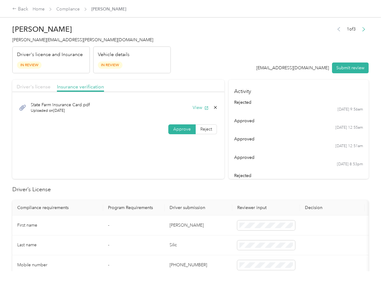
click at [34, 87] on span "Driver's license" at bounding box center [34, 87] width 34 height 6
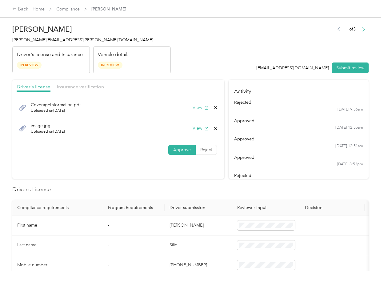
click at [198, 106] on button "View" at bounding box center [201, 107] width 16 height 6
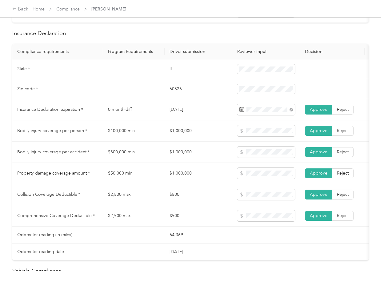
scroll to position [273, 0]
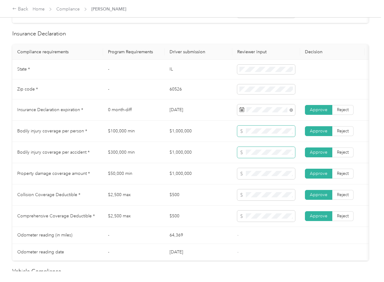
click at [231, 142] on tr "Bodily injury coverage per person * $100,000 min $1,000,000 Approve Reject" at bounding box center [229, 131] width 434 height 21
click at [235, 161] on td at bounding box center [266, 152] width 68 height 21
click at [183, 181] on tr "Property damage coverage amount * $50,000 min $1,000,000 Approve Reject" at bounding box center [229, 173] width 434 height 21
click at [176, 156] on td "$1,000,000" at bounding box center [199, 152] width 68 height 21
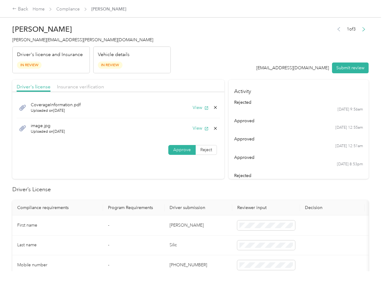
click at [343, 67] on button "Submit review" at bounding box center [350, 67] width 37 height 11
click at [54, 42] on span "[PERSON_NAME][EMAIL_ADDRESS][PERSON_NAME][DOMAIN_NAME]" at bounding box center [82, 39] width 141 height 5
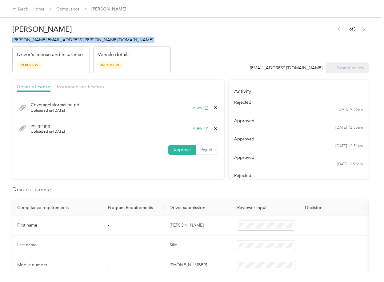
click at [54, 42] on span "[PERSON_NAME][EMAIL_ADDRESS][PERSON_NAME][DOMAIN_NAME]" at bounding box center [82, 39] width 141 height 5
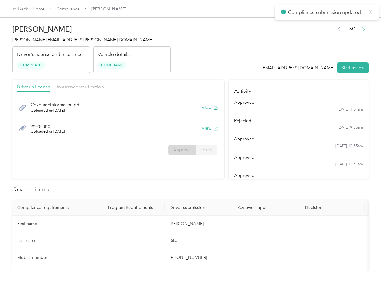
drag, startPoint x: 217, startPoint y: 208, endPoint x: 217, endPoint y: 197, distance: 11.1
click at [217, 208] on th "Driver submission" at bounding box center [199, 207] width 68 height 15
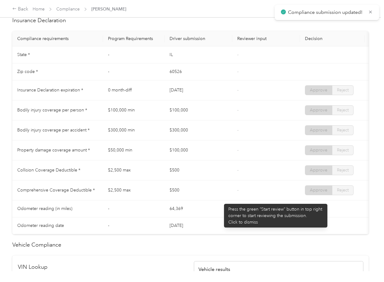
scroll to position [287, 0]
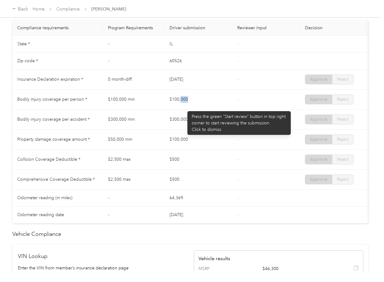
drag, startPoint x: 180, startPoint y: 109, endPoint x: 193, endPoint y: 110, distance: 13.0
click at [195, 106] on td "$100,000" at bounding box center [199, 100] width 68 height 20
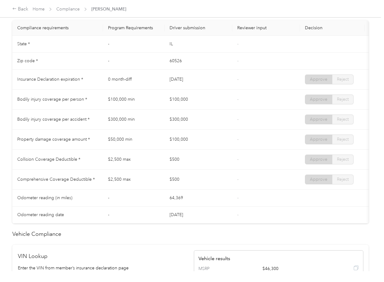
drag, startPoint x: 164, startPoint y: 126, endPoint x: 174, endPoint y: 145, distance: 21.1
click at [184, 130] on tr "Bodily injury coverage per accident * $300,000 min $300,000 - Approve Reject" at bounding box center [229, 120] width 434 height 20
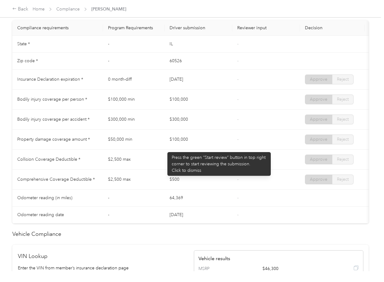
drag, startPoint x: 164, startPoint y: 149, endPoint x: 251, endPoint y: 150, distance: 87.1
click at [218, 150] on td "$100,000" at bounding box center [199, 140] width 68 height 20
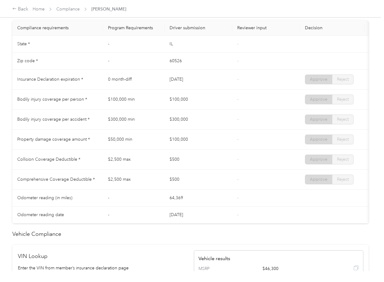
click at [251, 150] on td "-" at bounding box center [266, 140] width 68 height 20
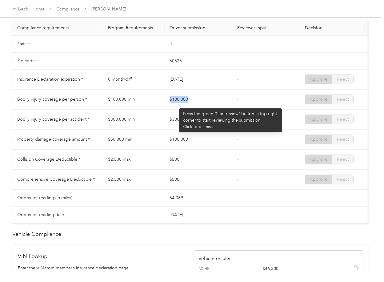
drag, startPoint x: 183, startPoint y: 106, endPoint x: 204, endPoint y: 110, distance: 20.9
click at [204, 109] on td "$100,000" at bounding box center [199, 100] width 68 height 20
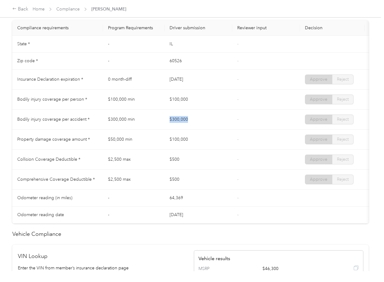
drag, startPoint x: 165, startPoint y: 122, endPoint x: 162, endPoint y: 136, distance: 14.0
click at [199, 123] on tr "Bodily injury coverage per accident * $300,000 min $300,000 - Approve Reject" at bounding box center [229, 120] width 434 height 20
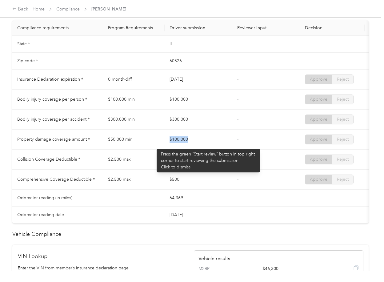
drag, startPoint x: 192, startPoint y: 150, endPoint x: 233, endPoint y: 150, distance: 40.6
click at [233, 150] on tr "Property damage coverage amount * $50,000 min $100,000 - Approve Reject" at bounding box center [229, 140] width 434 height 20
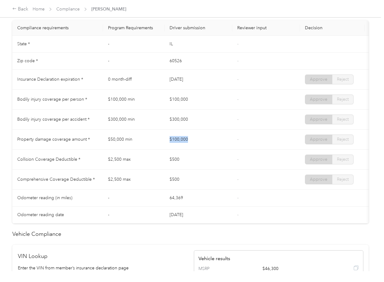
click at [234, 150] on td "-" at bounding box center [266, 140] width 68 height 20
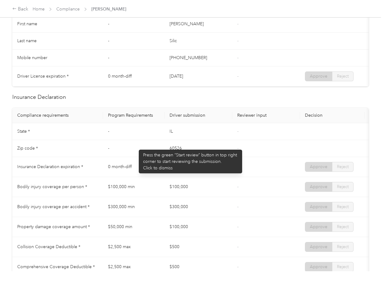
scroll to position [0, 0]
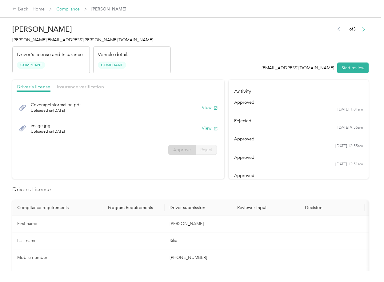
click at [69, 10] on link "Compliance" at bounding box center [67, 8] width 23 height 5
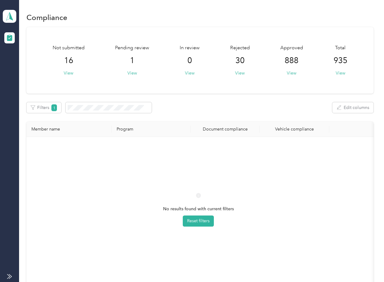
click at [188, 94] on div "Not submitted 16 View Pending review 1 View In review 0 View Rejected 30 View A…" at bounding box center [199, 160] width 347 height 267
click at [46, 109] on button "Filters 1" at bounding box center [43, 107] width 35 height 11
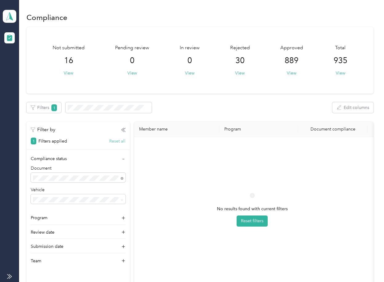
click at [114, 142] on button "Reset all" at bounding box center [117, 141] width 16 height 6
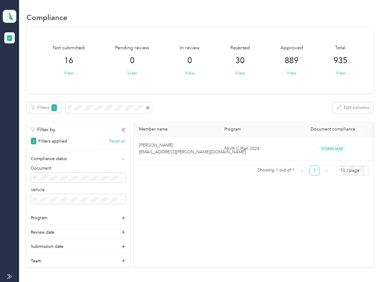
click at [212, 103] on div "Filters 1 Edit columns" at bounding box center [199, 107] width 347 height 11
click at [124, 128] on icon "button" at bounding box center [123, 130] width 4 height 4
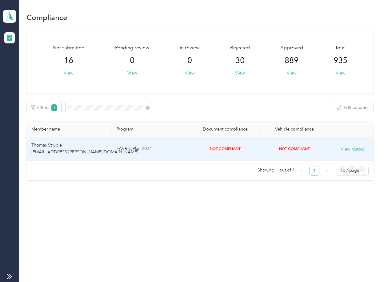
click at [83, 146] on td "Thomas Struble [EMAIL_ADDRESS][PERSON_NAME][DOMAIN_NAME]" at bounding box center [68, 149] width 85 height 24
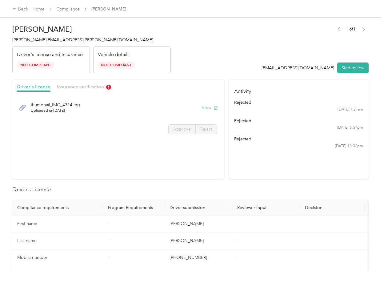
click at [205, 107] on button "View" at bounding box center [210, 107] width 16 height 6
click at [89, 87] on span "Insurance verification" at bounding box center [84, 87] width 54 height 6
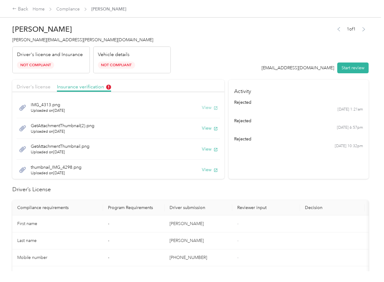
click at [202, 107] on button "View" at bounding box center [210, 107] width 16 height 6
click at [202, 128] on button "View" at bounding box center [210, 128] width 16 height 6
click at [198, 153] on div "GetAttachmentThumbnail.png Uploaded on [DATE] View" at bounding box center [118, 149] width 203 height 21
click at [202, 149] on button "View" at bounding box center [210, 149] width 16 height 6
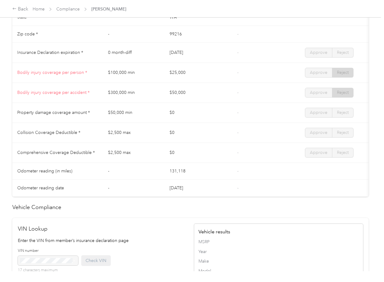
scroll to position [369, 0]
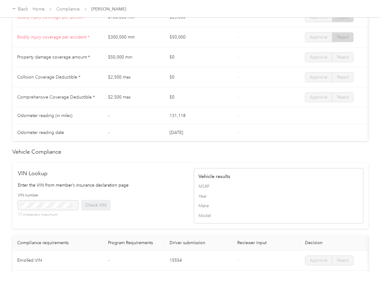
click at [120, 124] on td "-" at bounding box center [134, 115] width 62 height 17
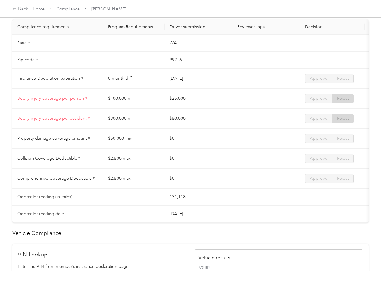
scroll to position [287, 0]
click at [66, 8] on link "Compliance" at bounding box center [67, 8] width 23 height 5
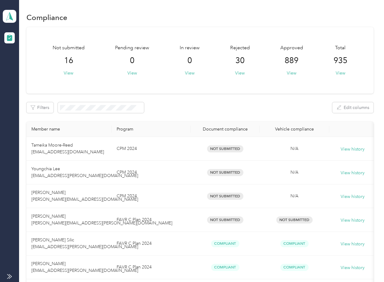
click at [210, 110] on div "Filters Edit columns" at bounding box center [199, 107] width 347 height 11
click at [13, 15] on icon at bounding box center [9, 16] width 9 height 9
click at [24, 63] on div "Log out" at bounding box center [20, 64] width 24 height 6
